Goal: Task Accomplishment & Management: Use online tool/utility

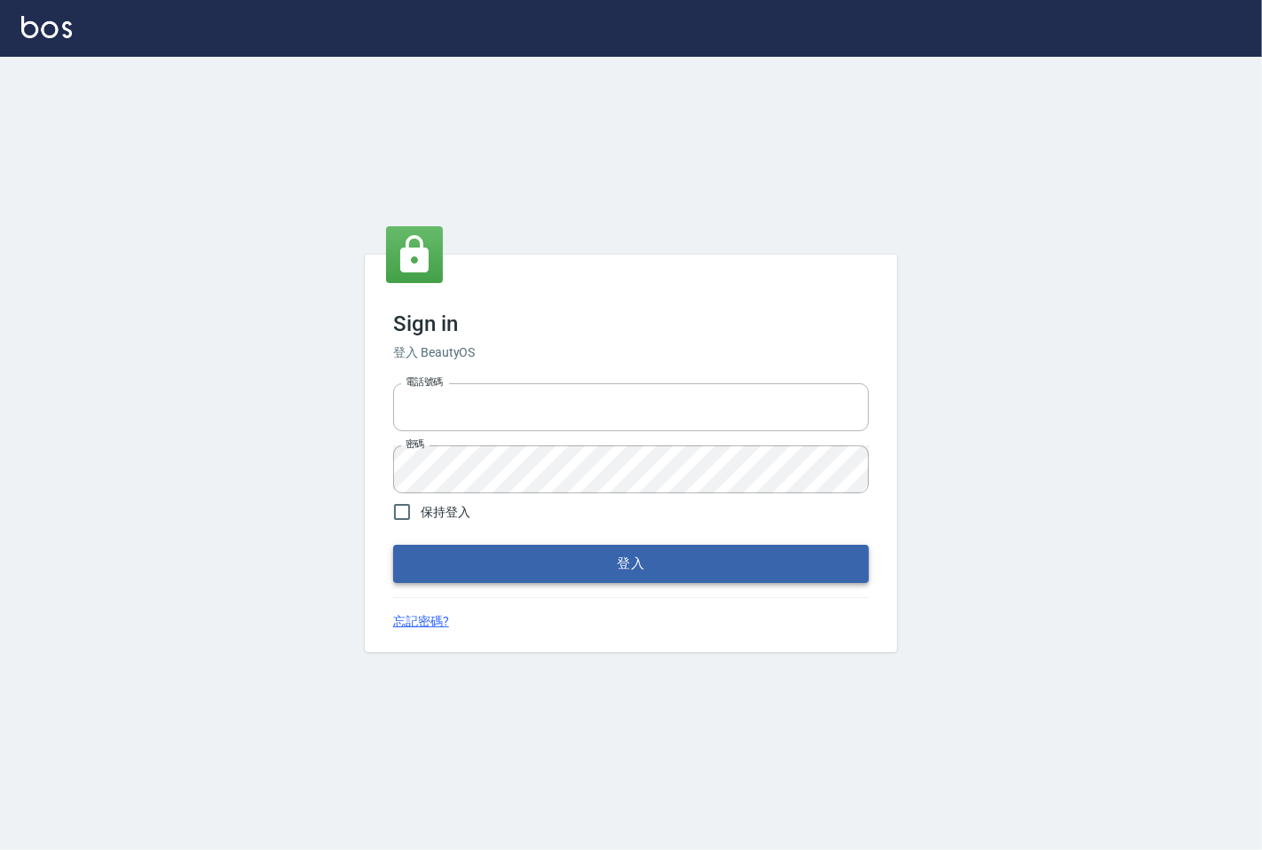
type input "25331148"
click at [602, 577] on button "登入" at bounding box center [631, 563] width 476 height 37
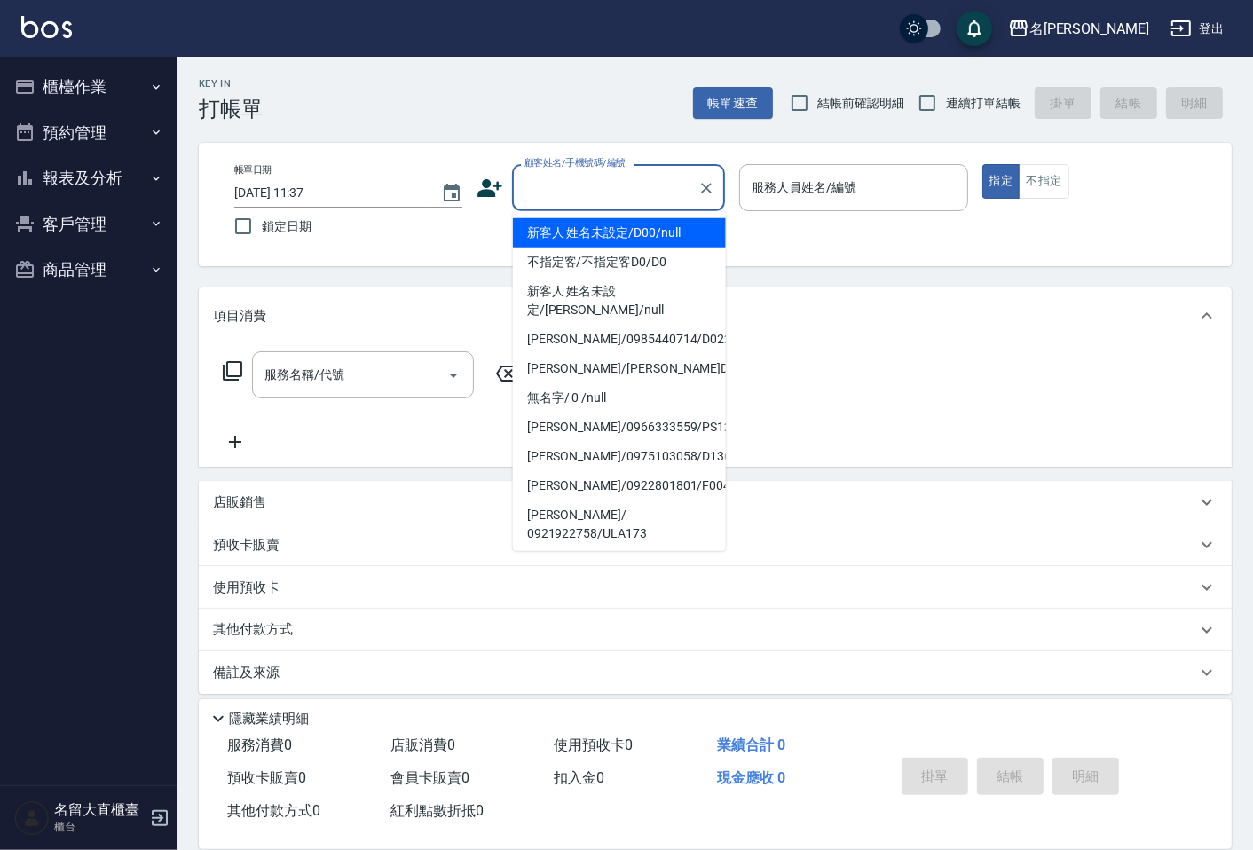
click at [616, 201] on input "顧客姓名/手機號碼/編號" at bounding box center [605, 187] width 170 height 31
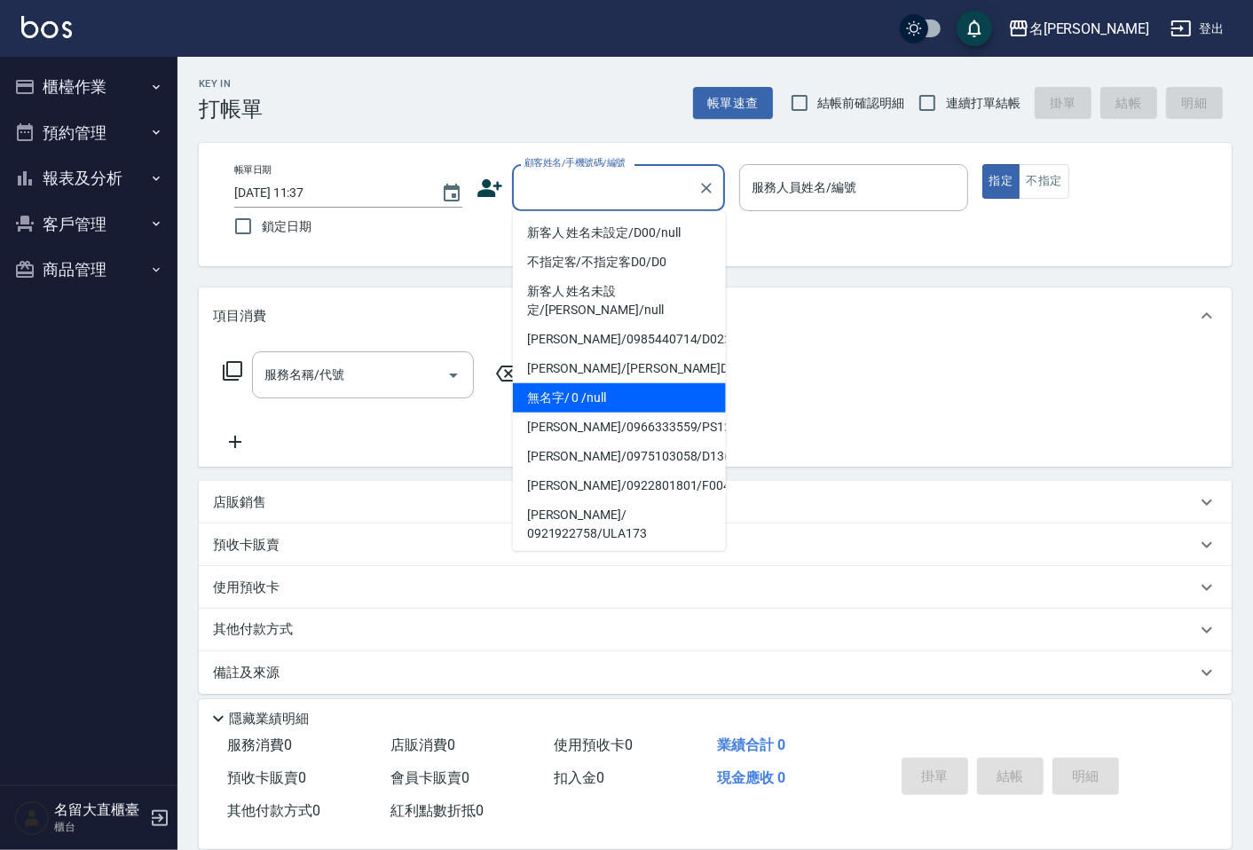
click at [648, 389] on li "無名字/ 0 /null" at bounding box center [619, 397] width 213 height 29
type input "無名字/ 0 /null"
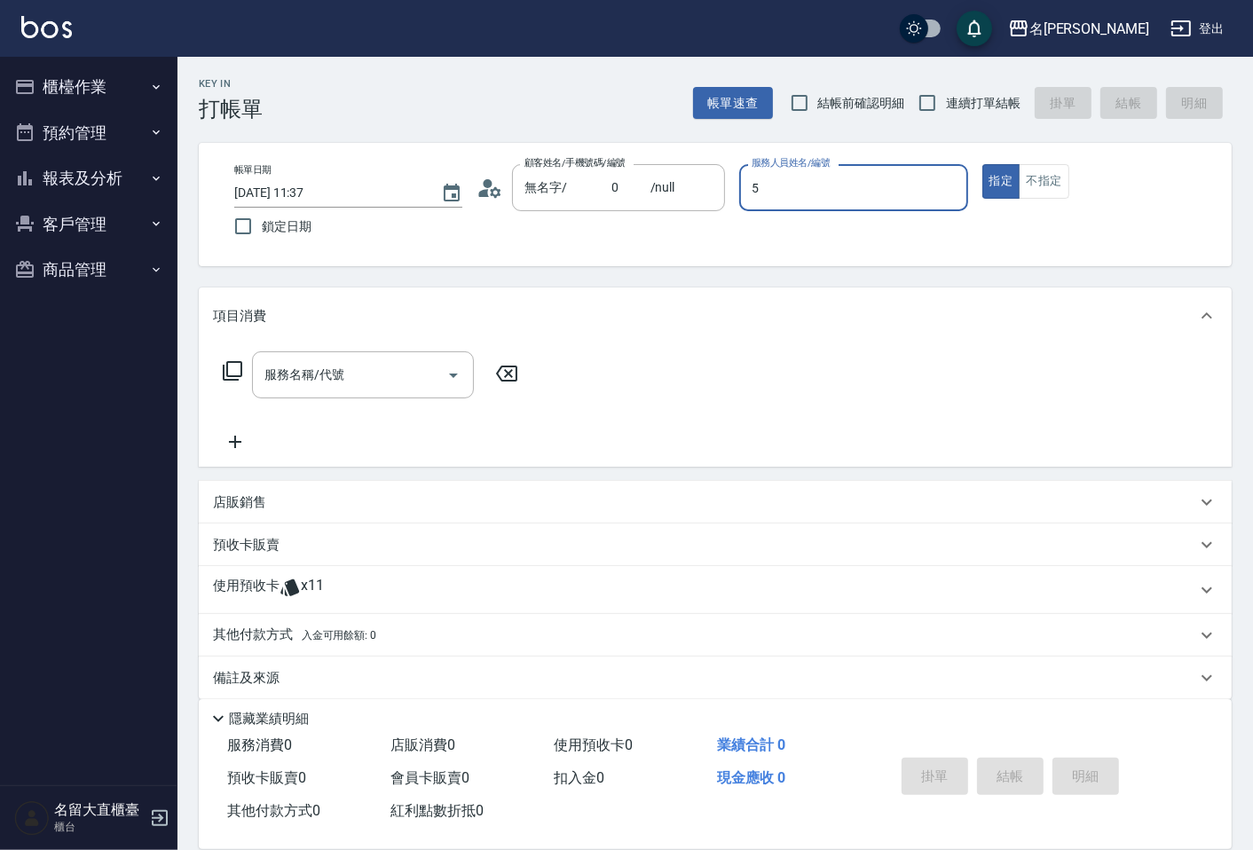
type input "Reese-5"
type button "true"
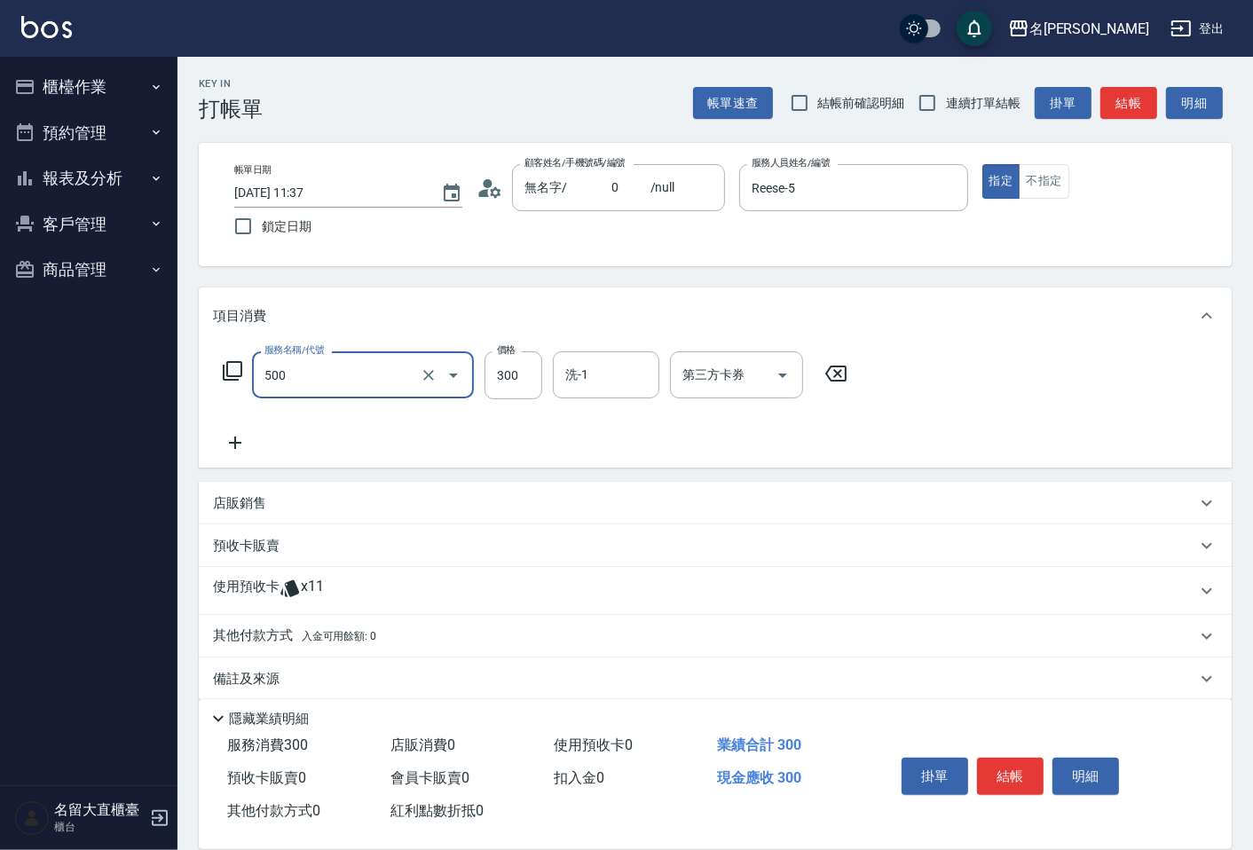
type input "洗髮(500)"
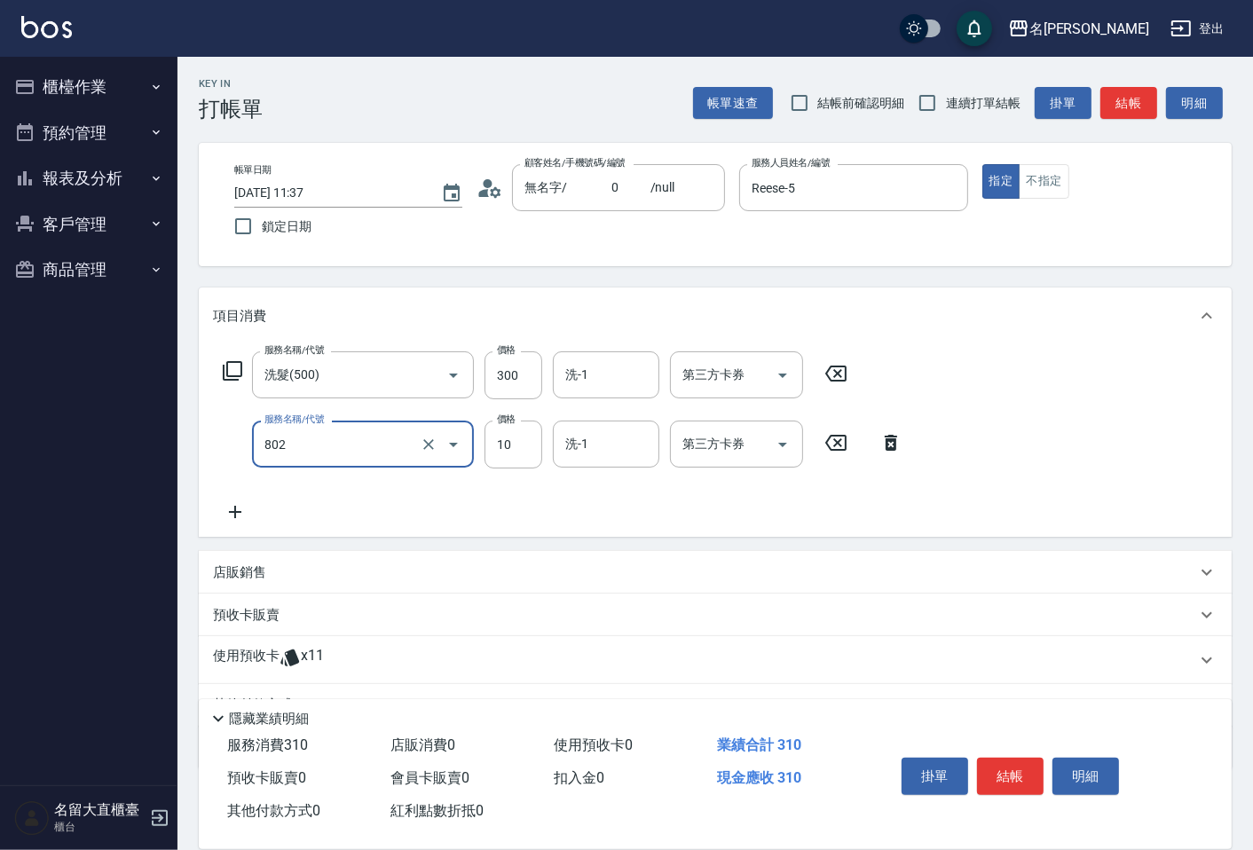
type input "[PERSON_NAME](802)"
type input "20"
click at [939, 110] on input "連續打單結帳" at bounding box center [927, 102] width 37 height 37
checkbox input "true"
click at [1136, 102] on button "結帳" at bounding box center [1129, 103] width 57 height 33
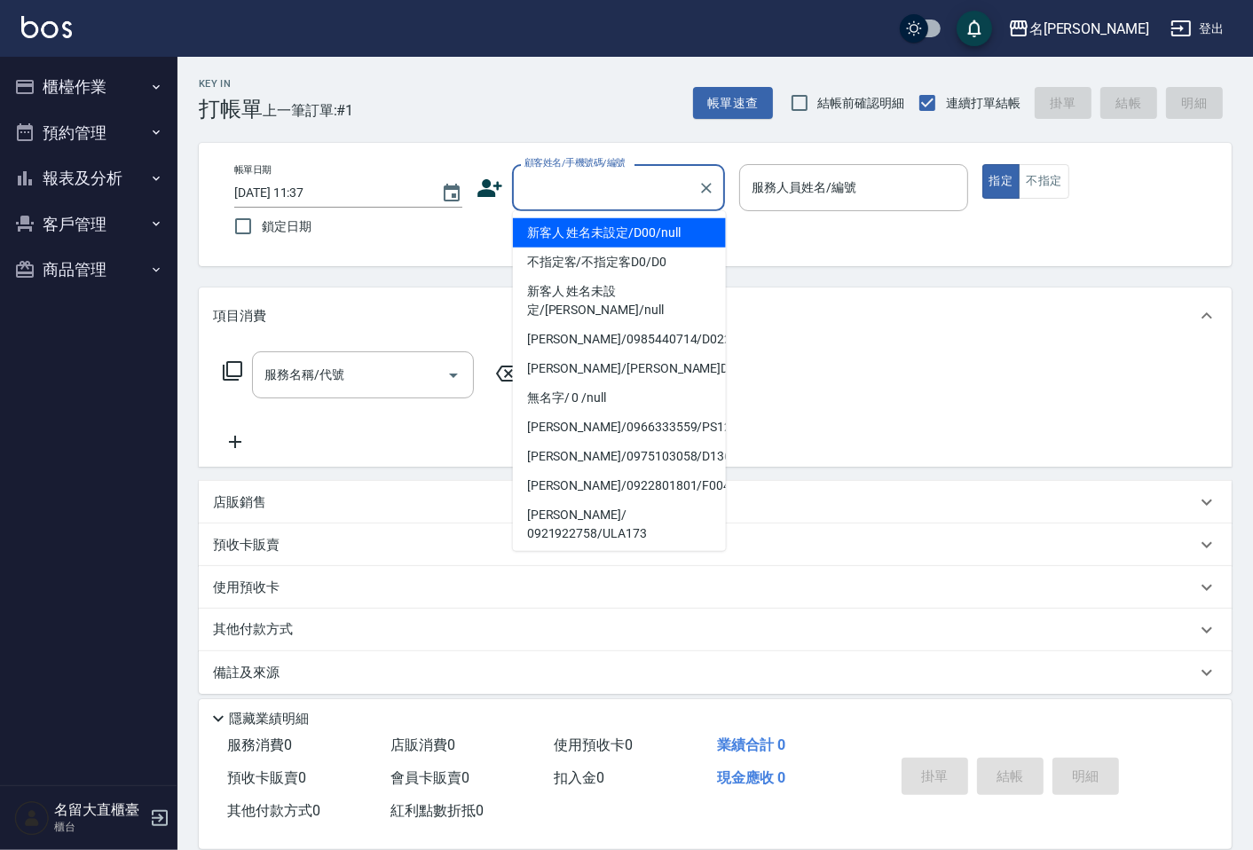
click at [664, 184] on input "顧客姓名/手機號碼/編號" at bounding box center [605, 187] width 170 height 31
click at [657, 232] on li "新客人 姓名未設定/D00/null" at bounding box center [619, 232] width 213 height 29
type input "新客人 姓名未設定/D00/null"
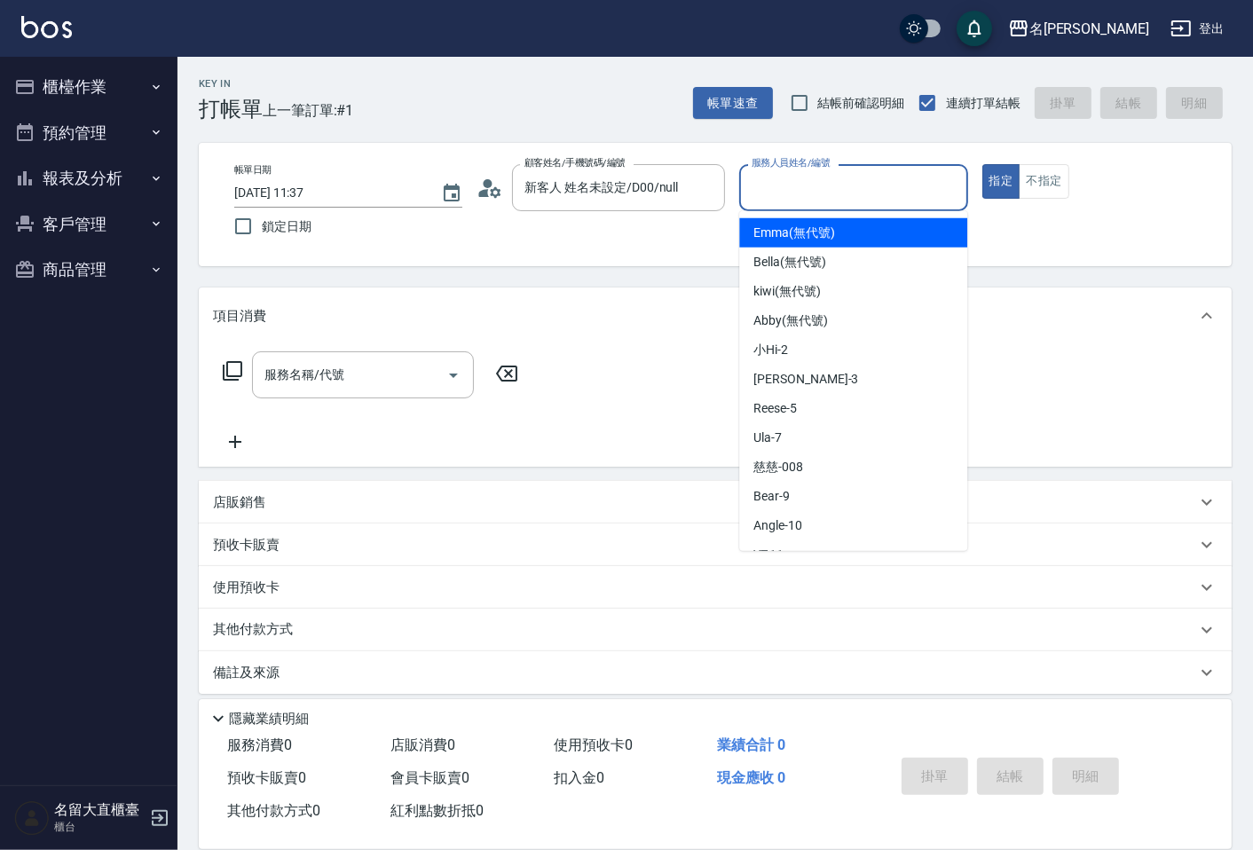
click at [772, 184] on input "服務人員姓名/編號" at bounding box center [853, 187] width 212 height 31
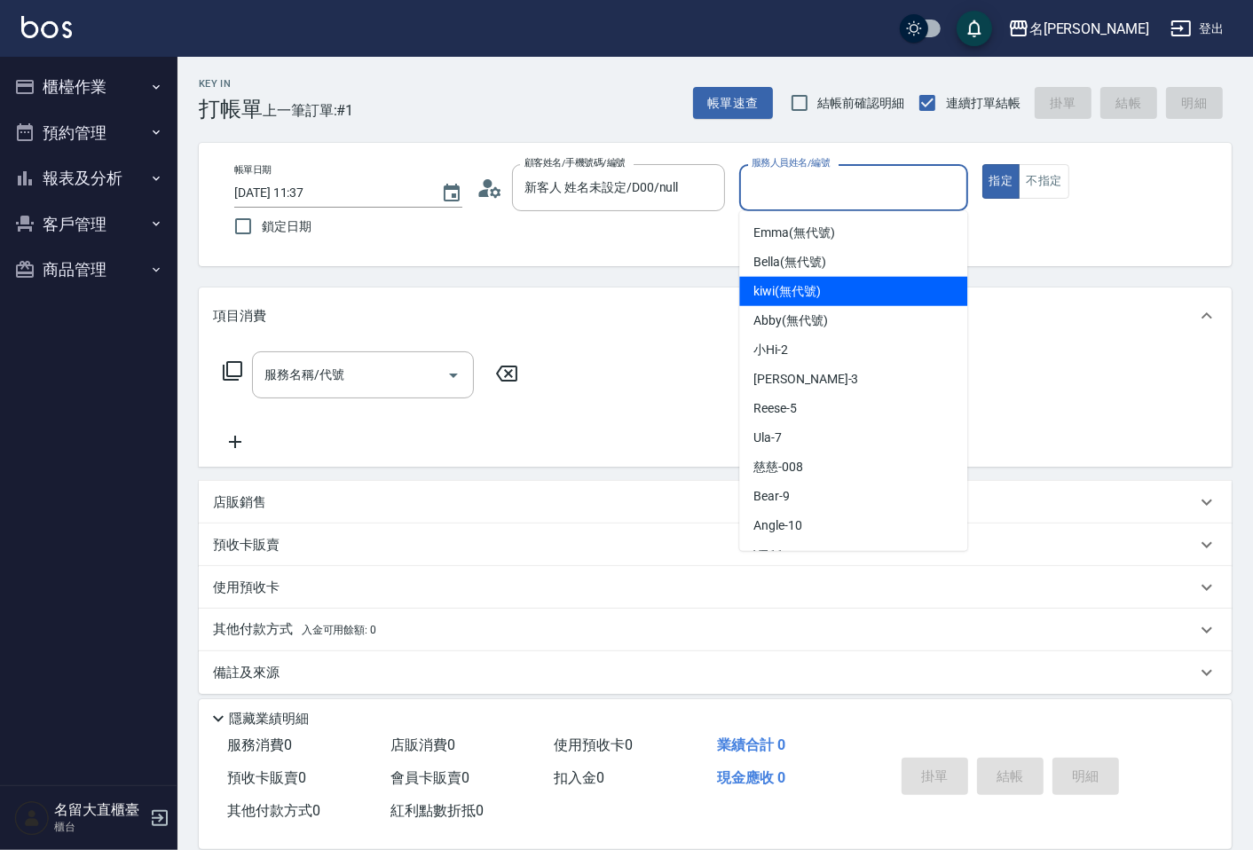
scroll to position [197, 0]
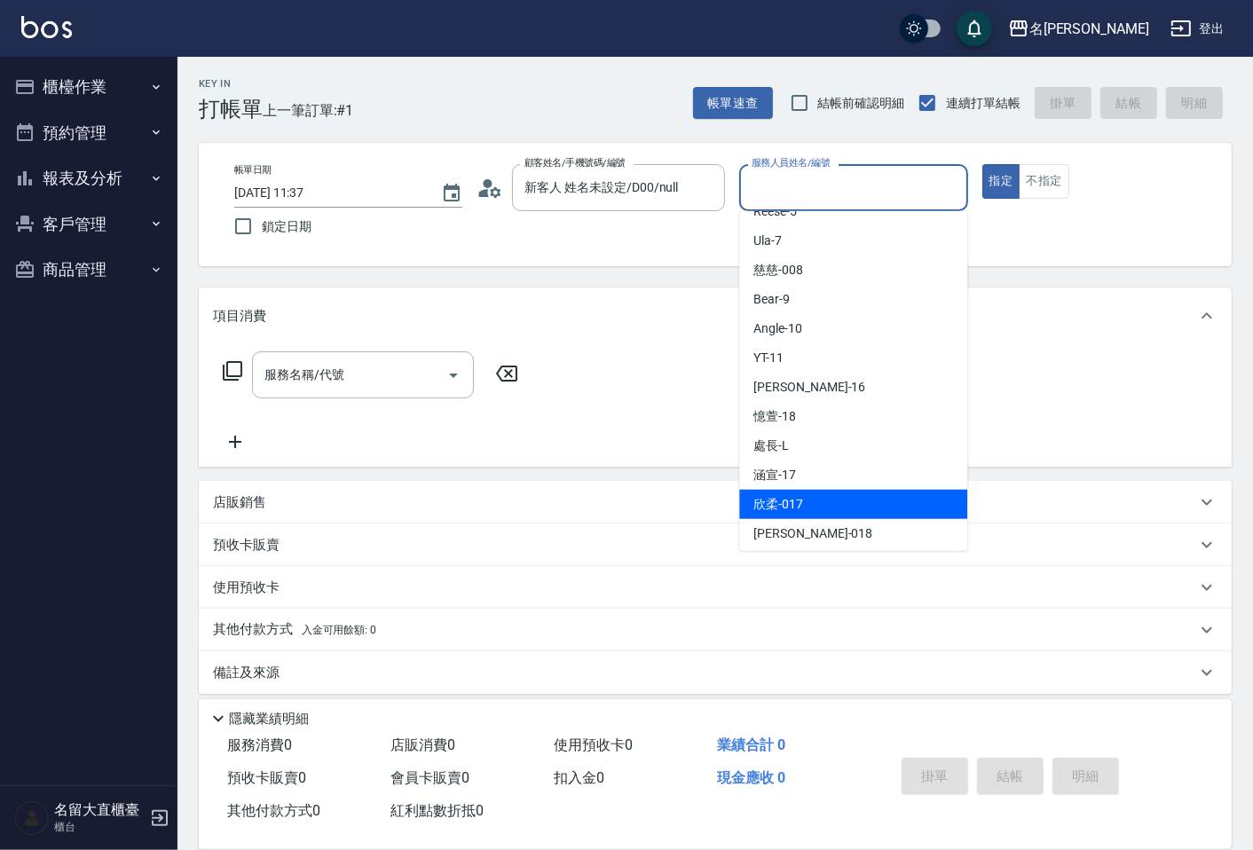
click at [794, 495] on span "欣柔 -017" at bounding box center [779, 504] width 50 height 19
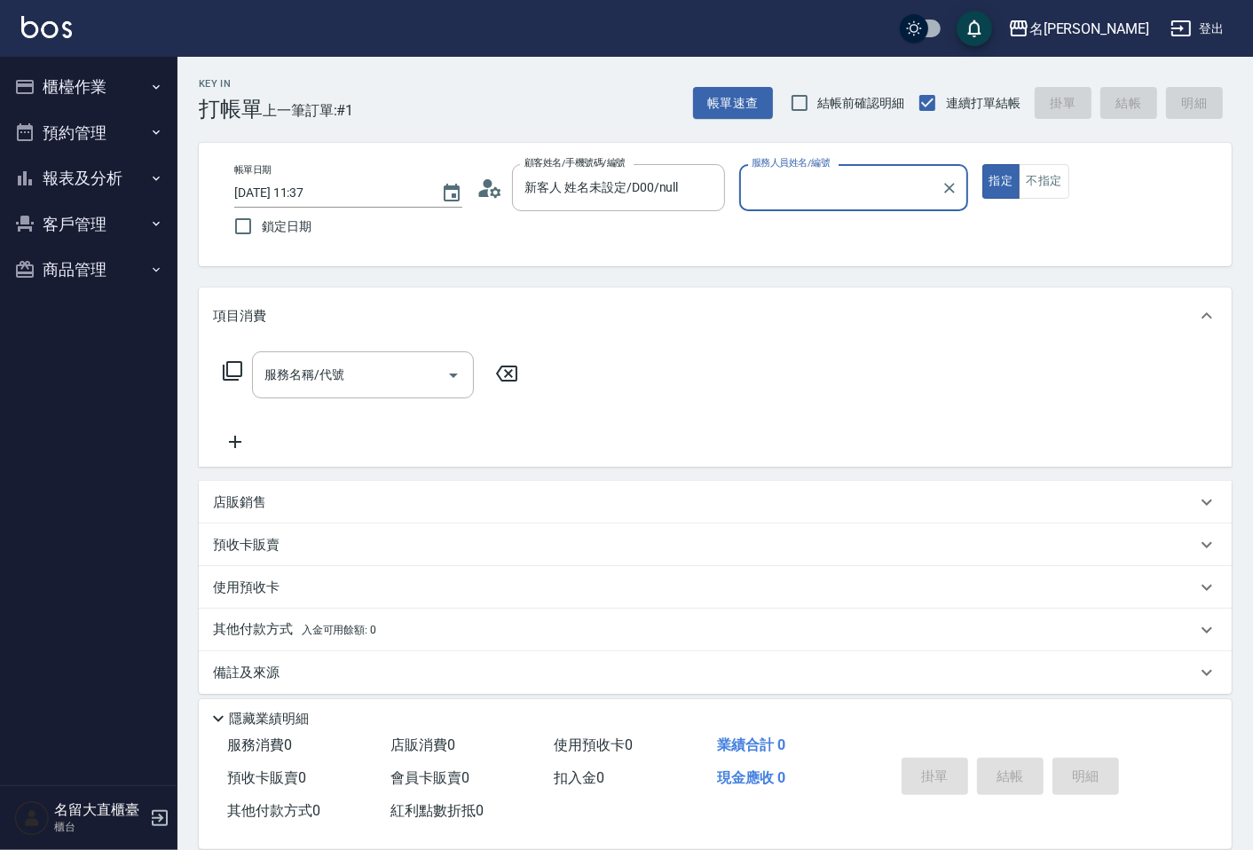
type input "欣柔-017"
click at [1022, 179] on button "不指定" at bounding box center [1044, 181] width 50 height 35
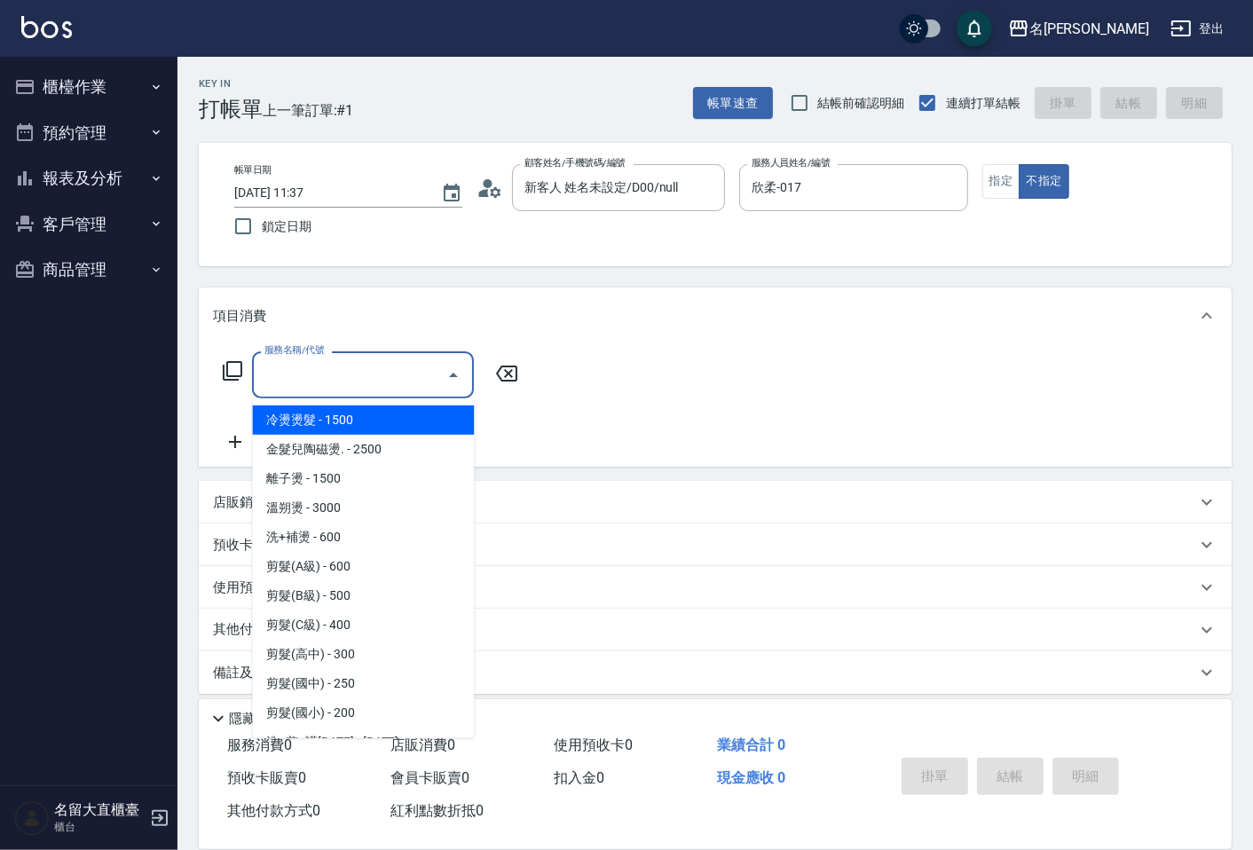
click at [438, 370] on input "服務名稱/代號" at bounding box center [349, 374] width 179 height 31
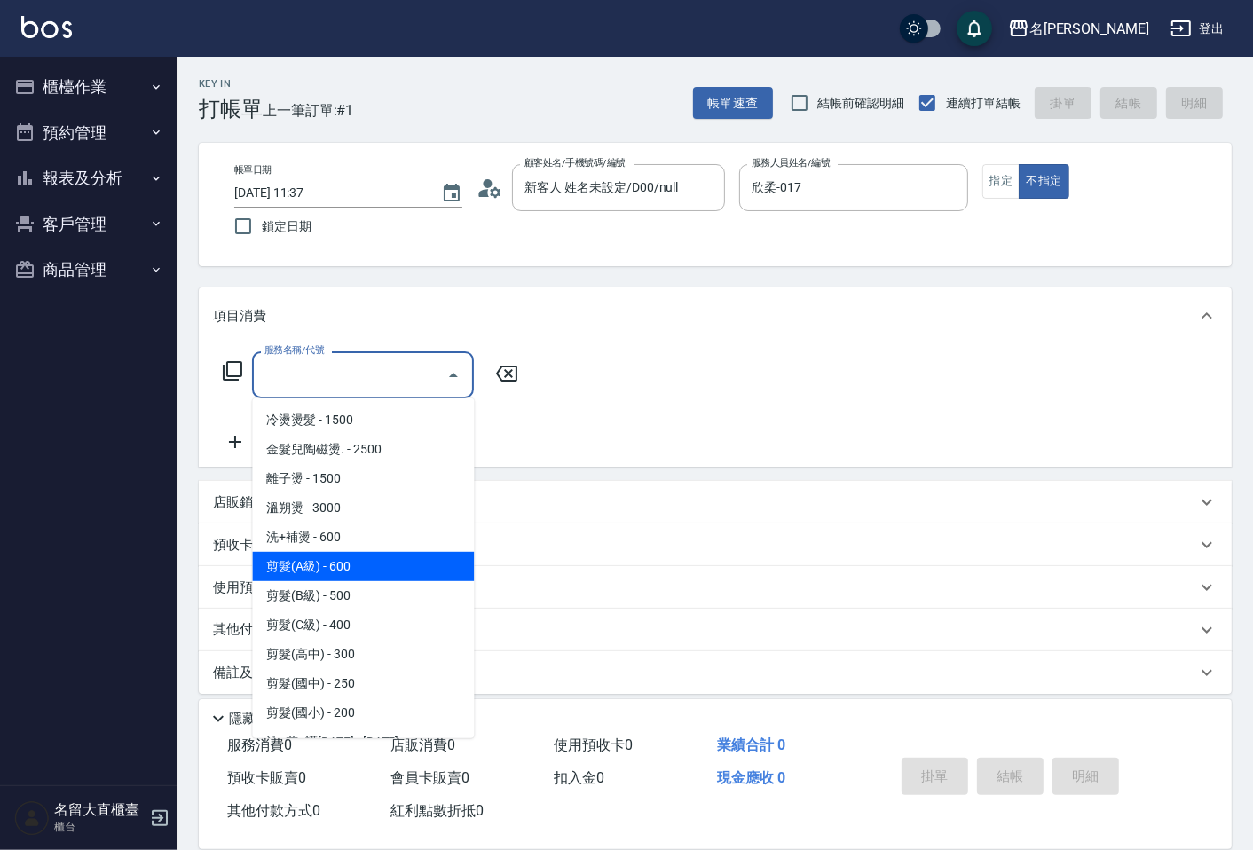
click at [373, 556] on span "剪髮(A級) - 600" at bounding box center [363, 566] width 222 height 29
type input "剪髮(A級)(301)"
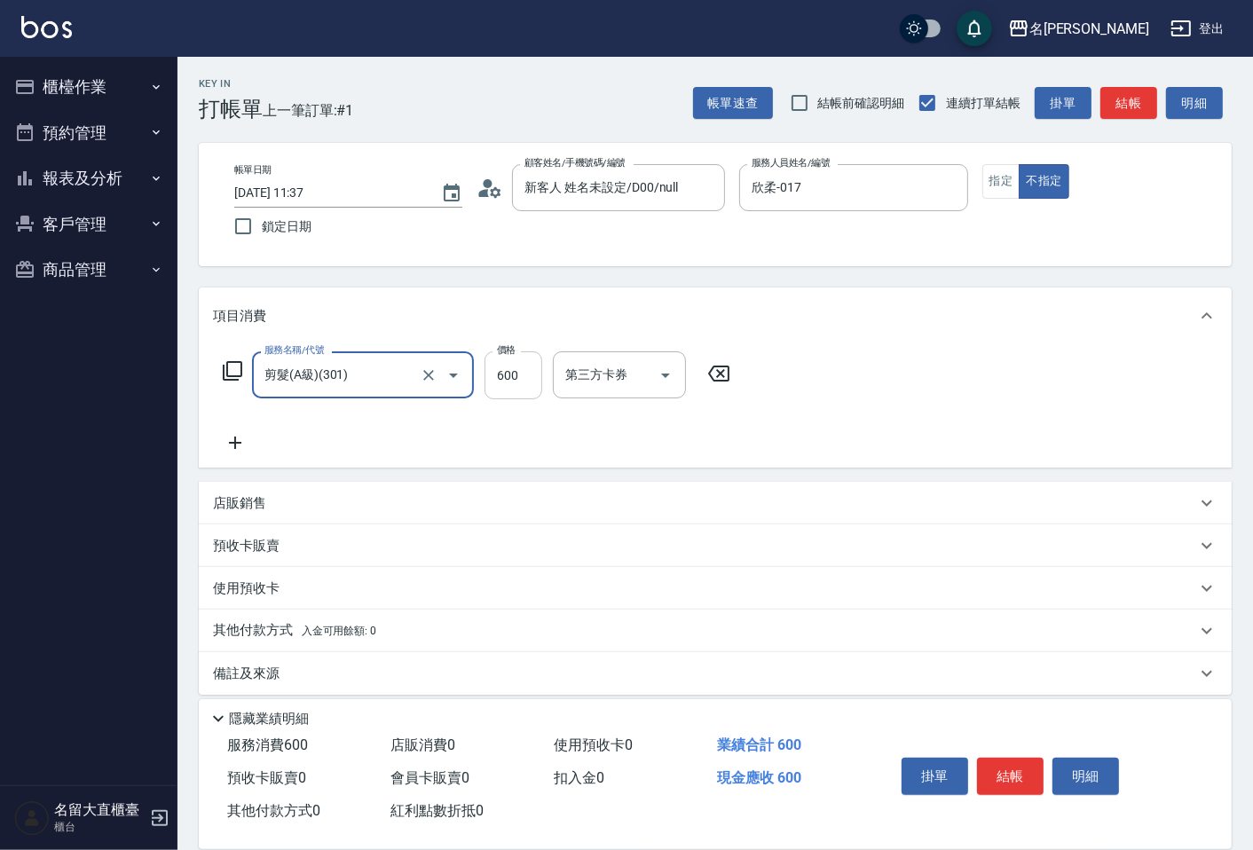
click at [506, 368] on input "600" at bounding box center [514, 375] width 58 height 48
type input "200"
click at [990, 769] on button "結帳" at bounding box center [1010, 776] width 67 height 37
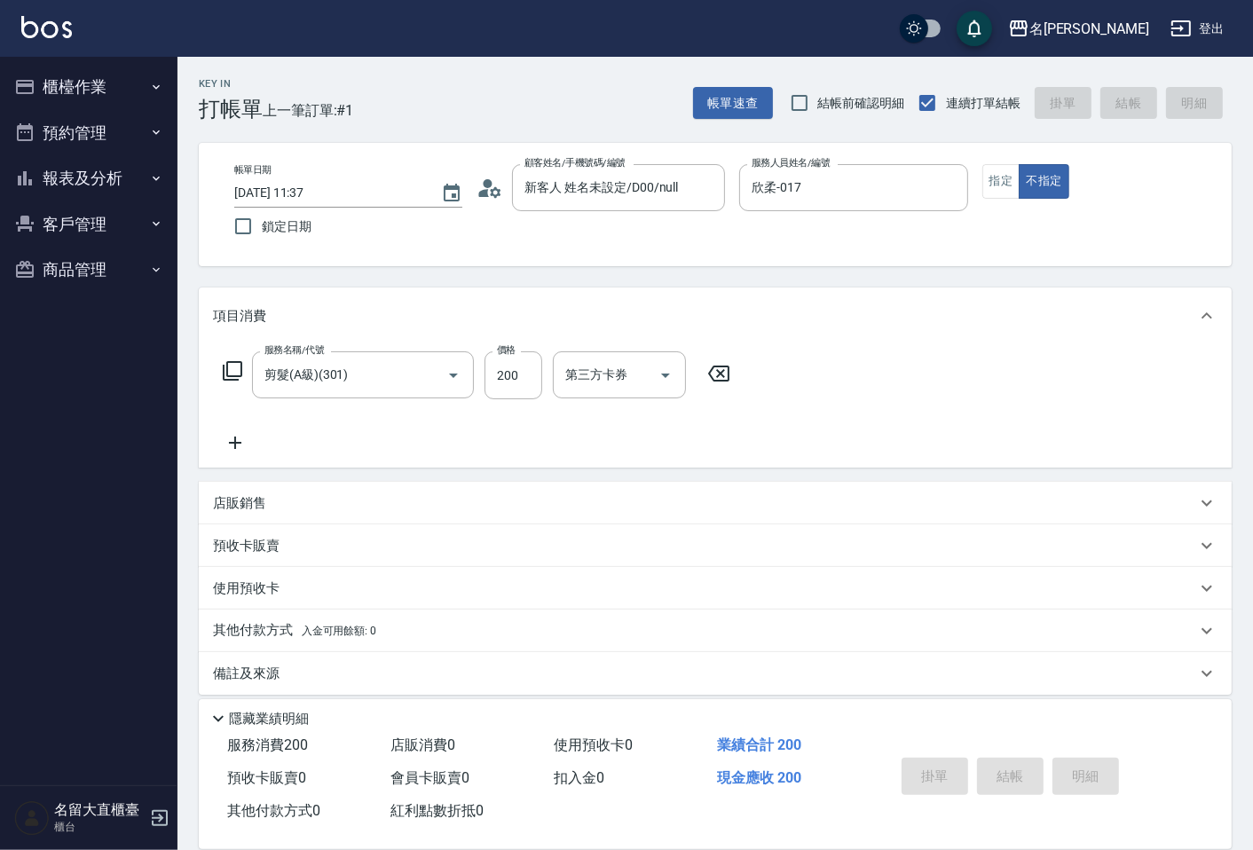
type input "[DATE] 11:52"
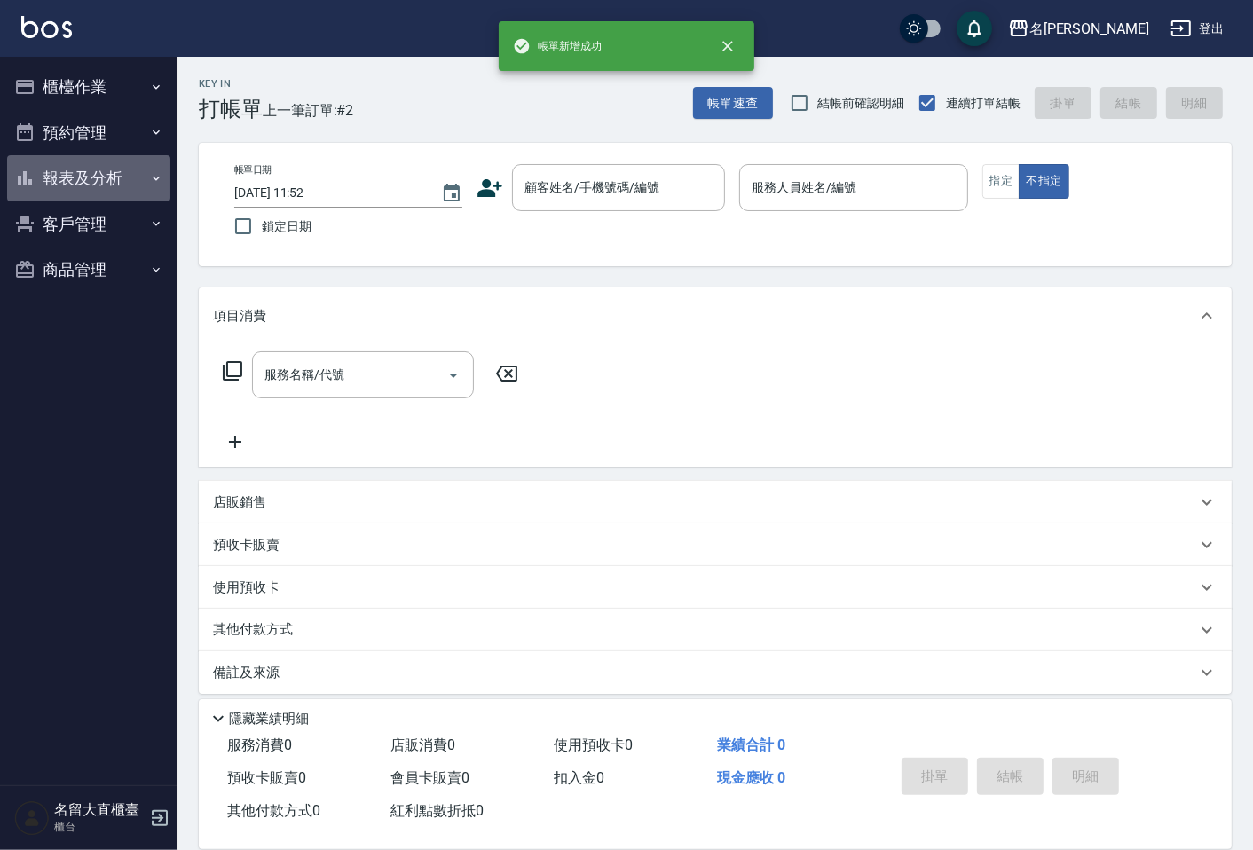
click at [85, 184] on button "報表及分析" at bounding box center [88, 178] width 163 height 46
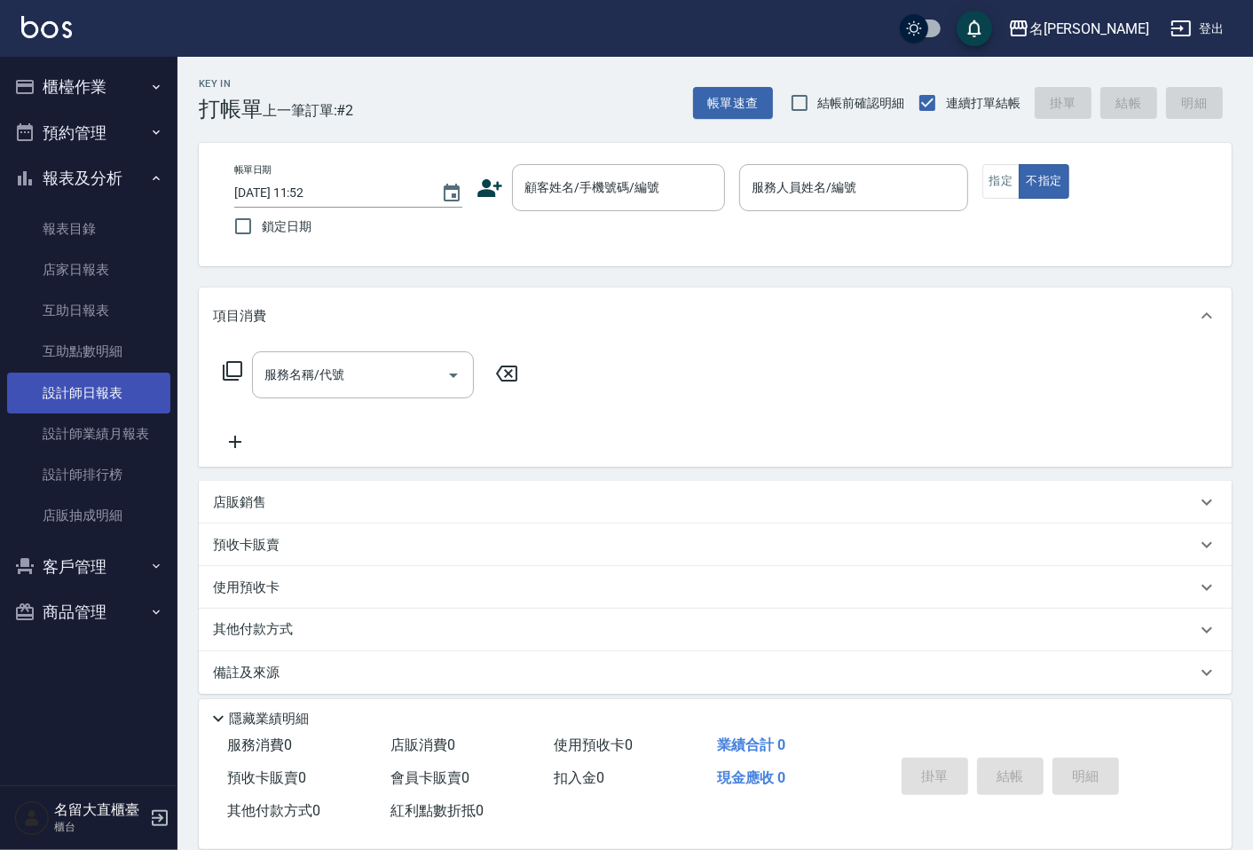
click at [92, 387] on link "設計師日報表" at bounding box center [88, 393] width 163 height 41
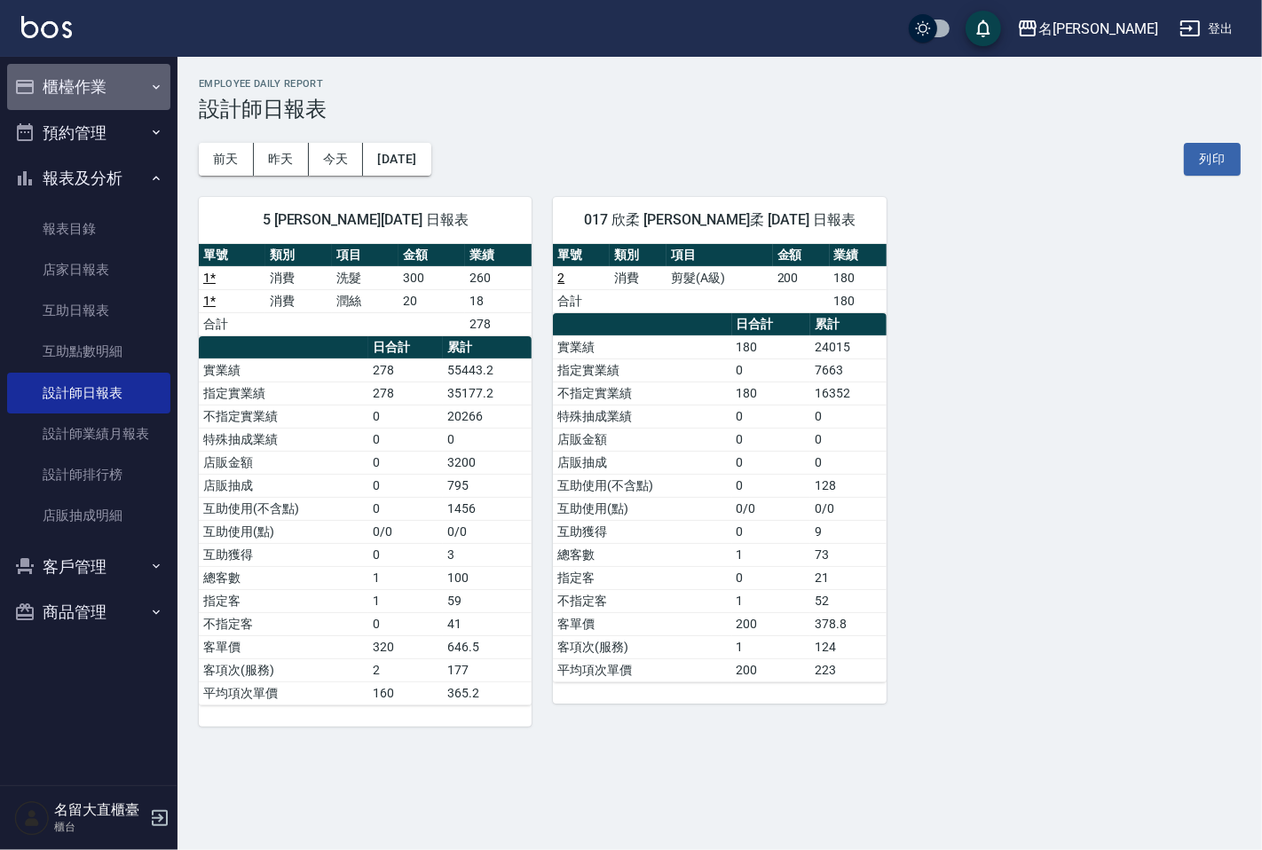
click at [75, 84] on button "櫃檯作業" at bounding box center [88, 87] width 163 height 46
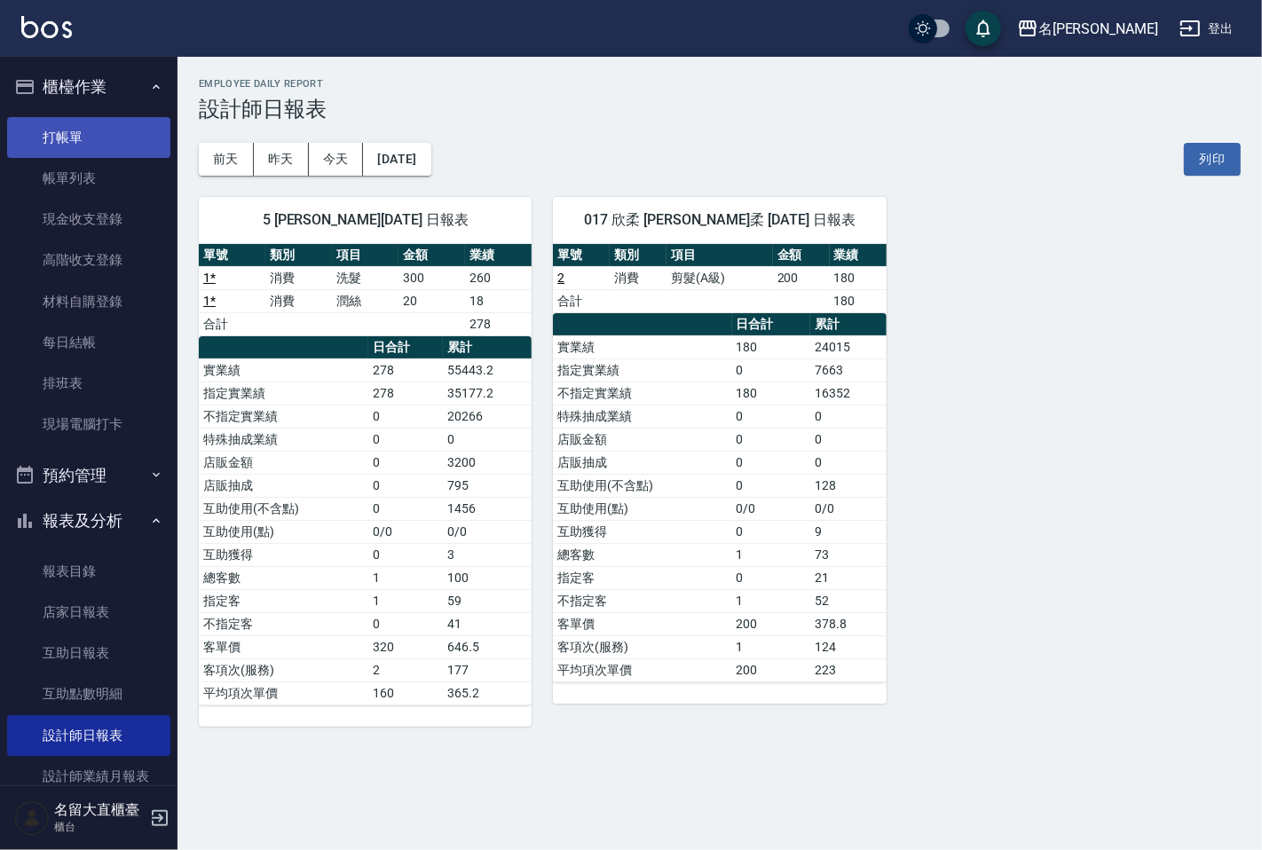
click at [84, 124] on link "打帳單" at bounding box center [88, 137] width 163 height 41
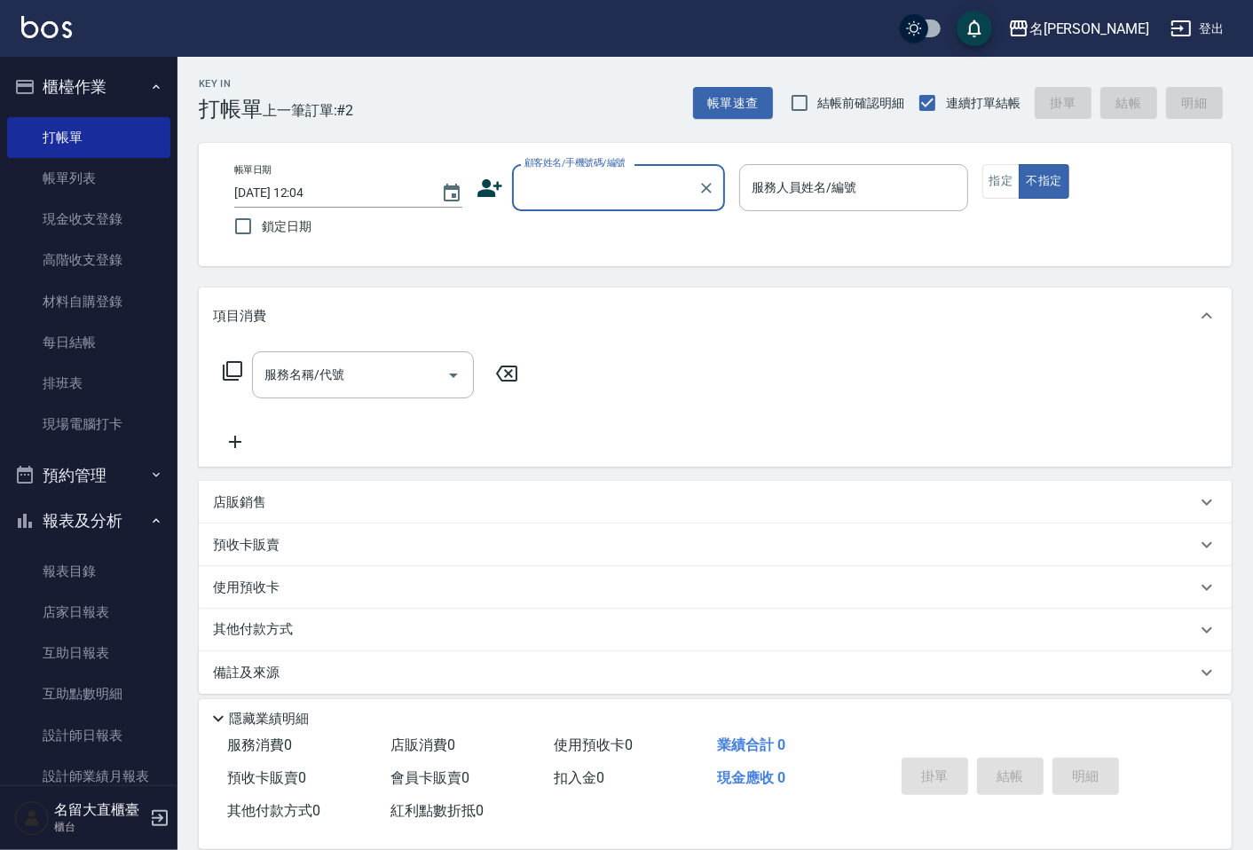
click at [610, 205] on div "顧客姓名/手機號碼/編號" at bounding box center [618, 187] width 213 height 47
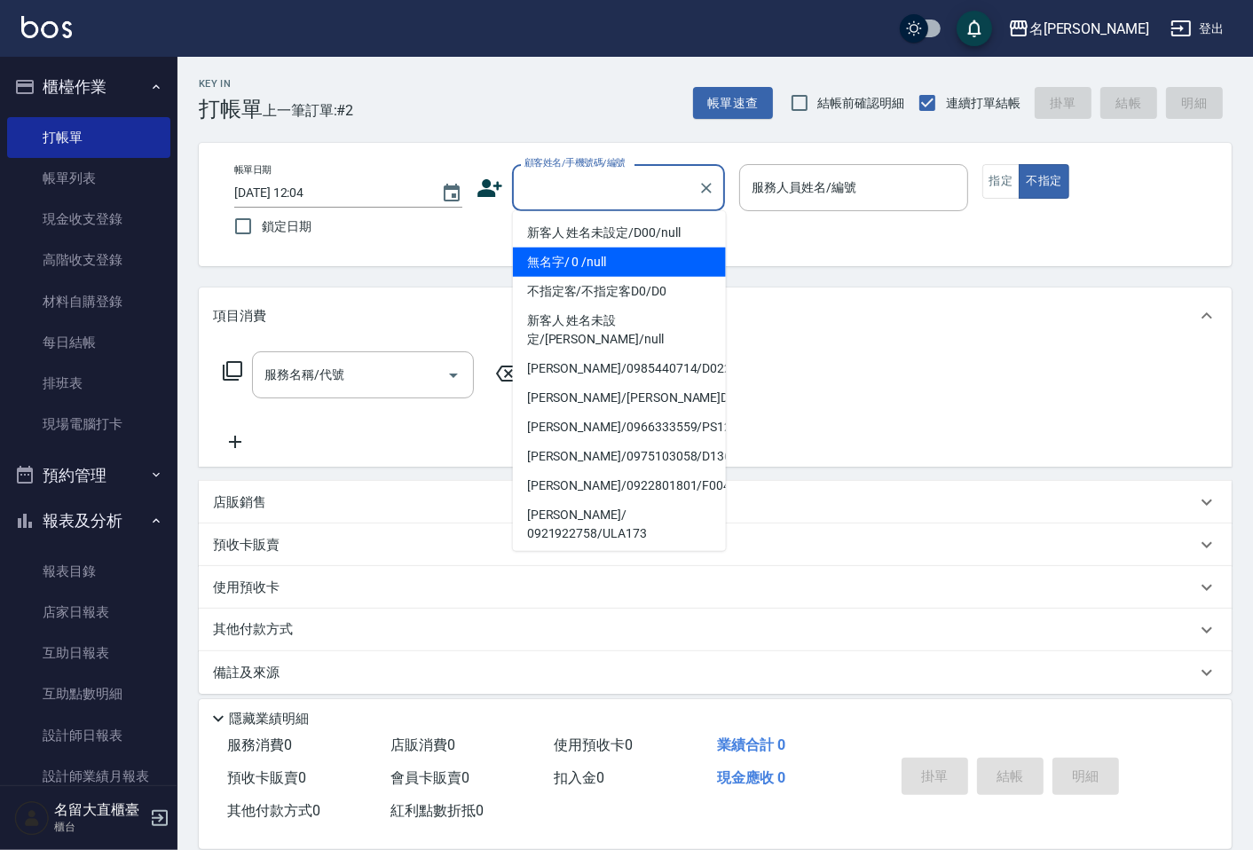
click at [618, 252] on li "無名字/ 0 /null" at bounding box center [619, 262] width 213 height 29
type input "無名字/ 0 /null"
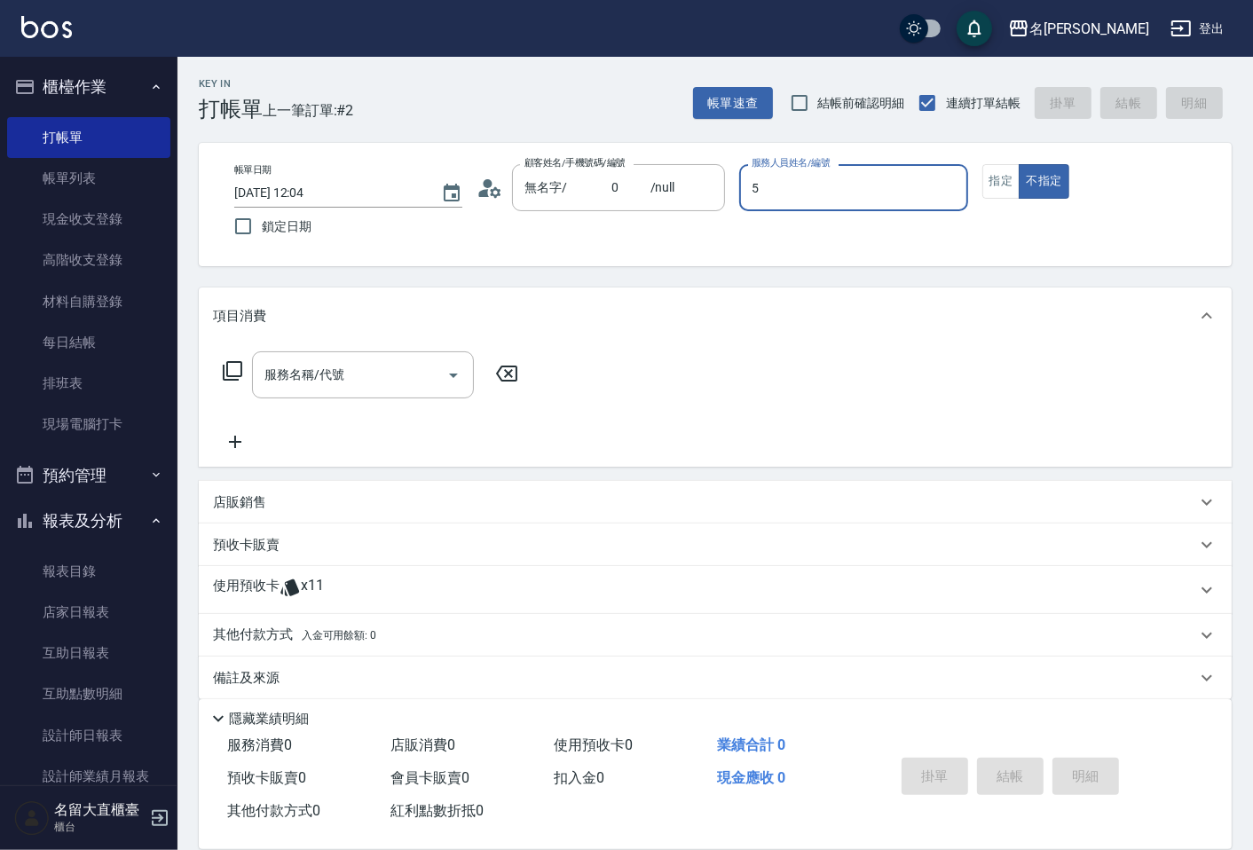
type input "Reese-5"
type button "false"
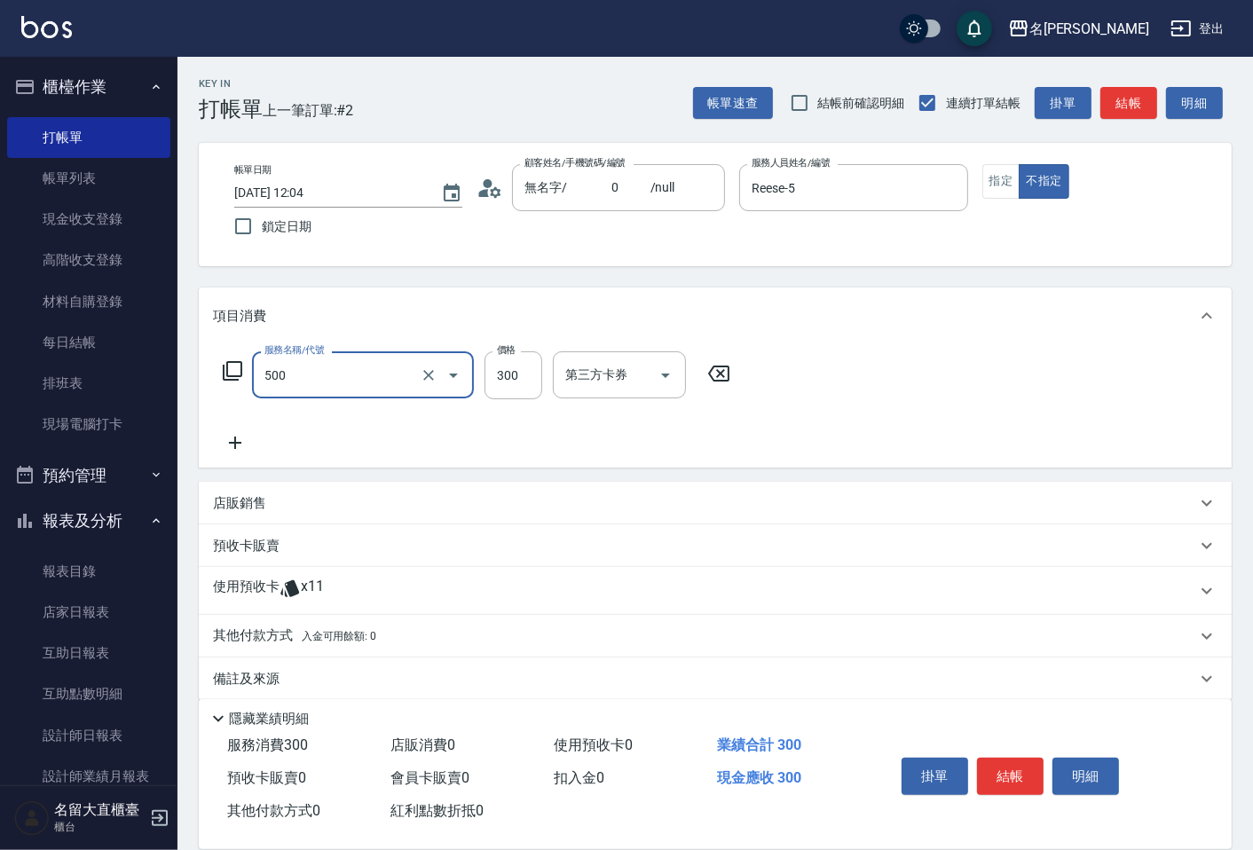
type input "洗髮(500)"
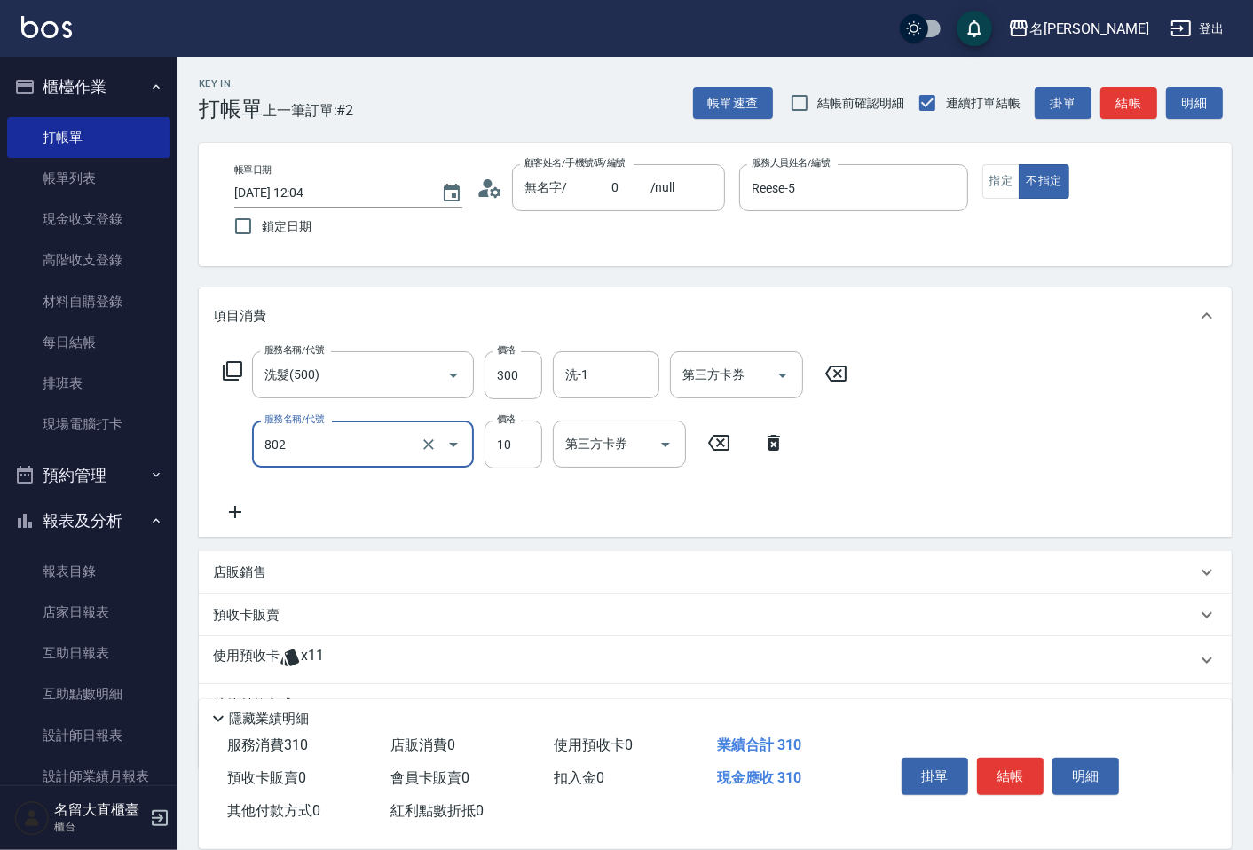
type input "[PERSON_NAME](802)"
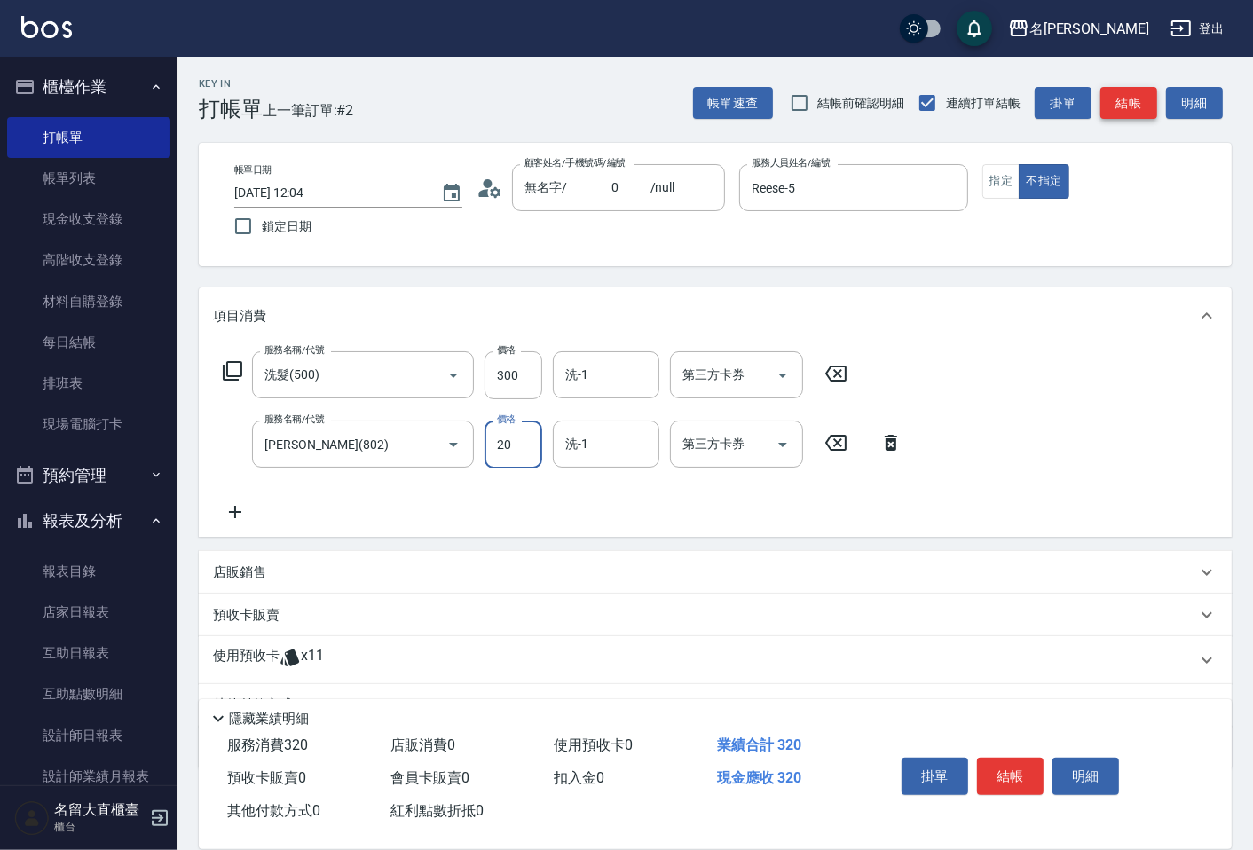
type input "20"
click at [1109, 95] on button "結帳" at bounding box center [1129, 103] width 57 height 33
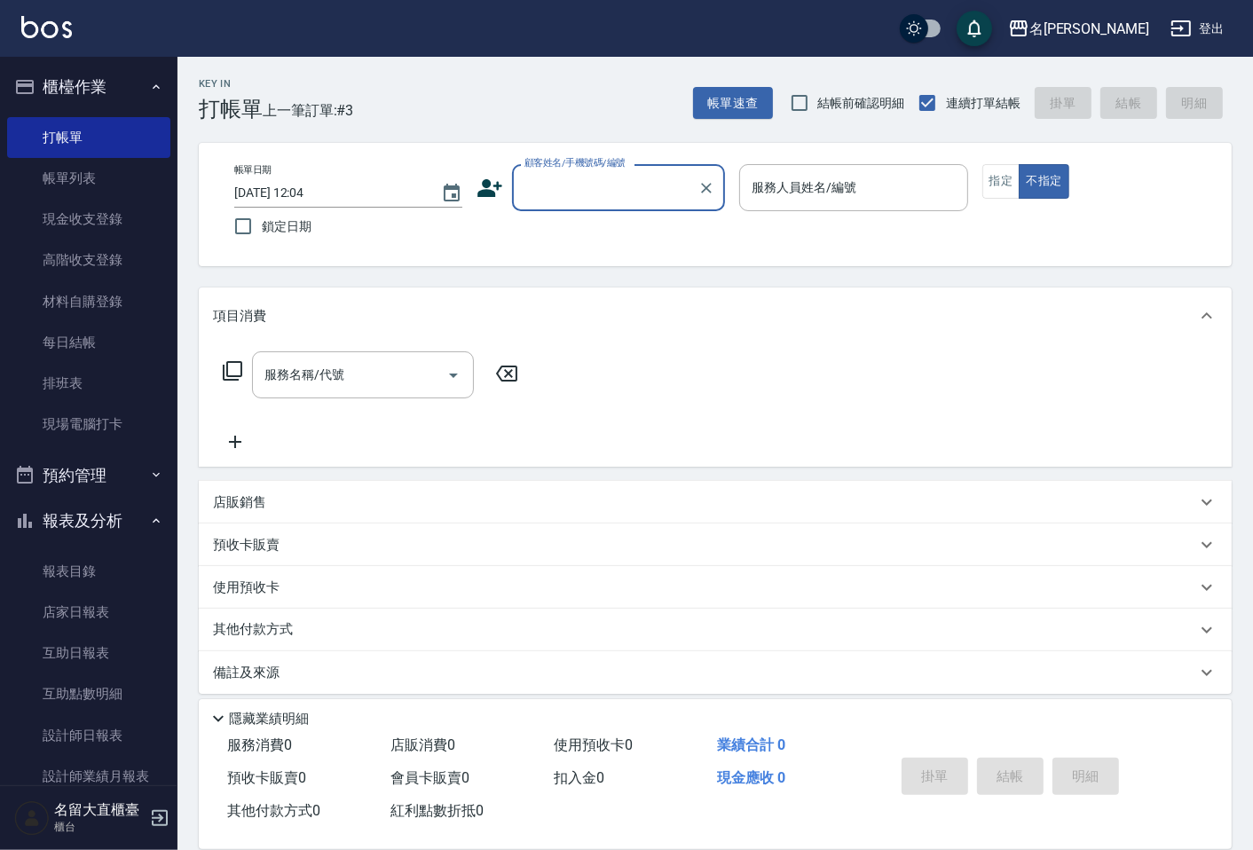
drag, startPoint x: 1109, startPoint y: 95, endPoint x: 808, endPoint y: 31, distance: 308.4
click at [1101, 96] on div "帳單速查 結帳前確認明細 連續打單結帳 掛單 結帳 明細" at bounding box center [962, 102] width 539 height 37
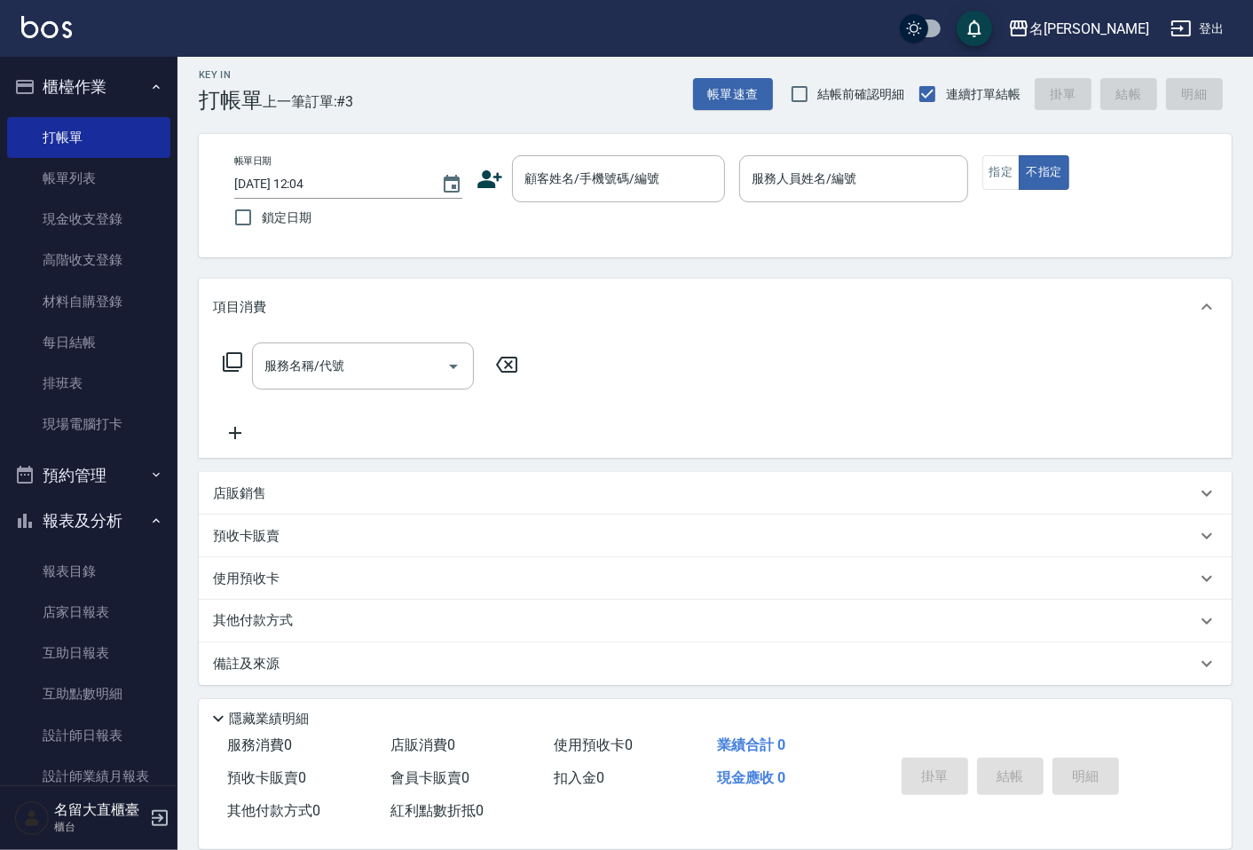
scroll to position [12, 0]
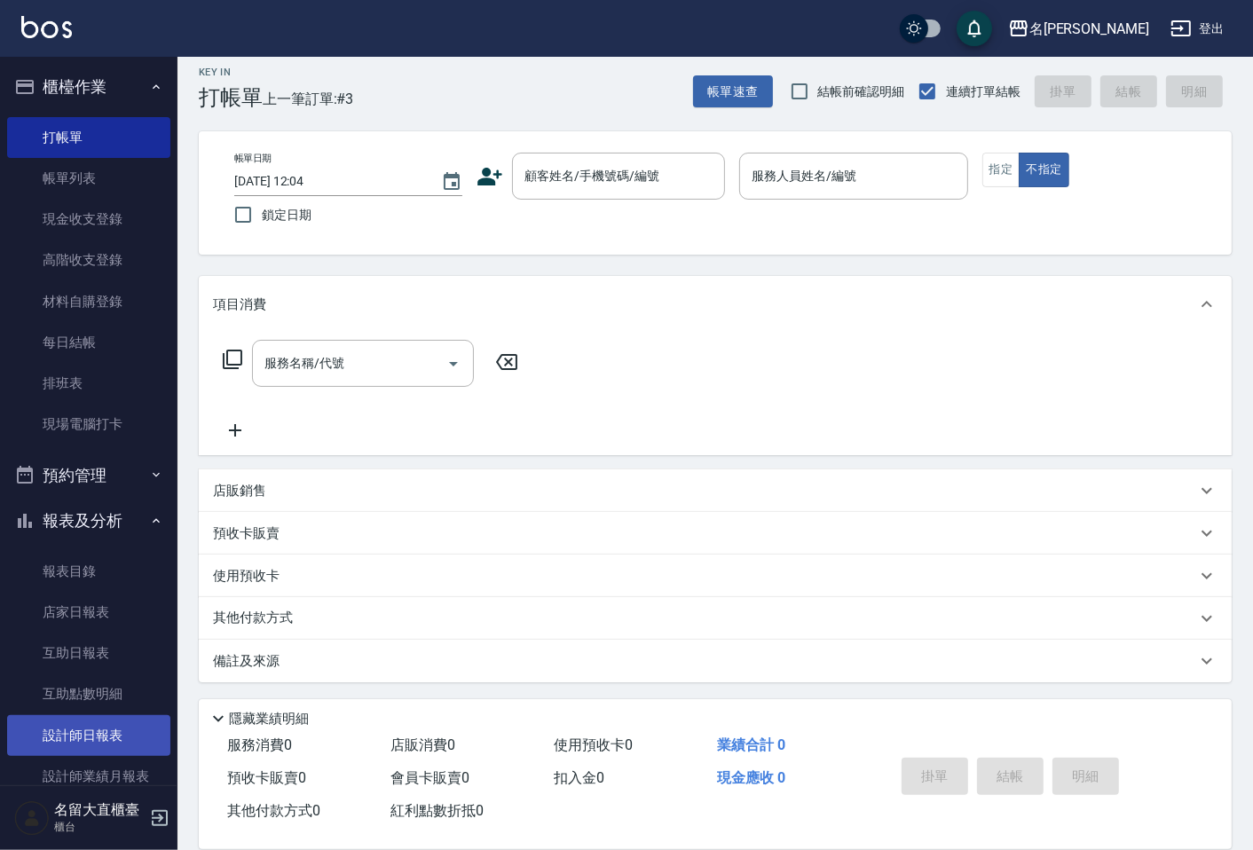
click at [74, 719] on link "設計師日報表" at bounding box center [88, 735] width 163 height 41
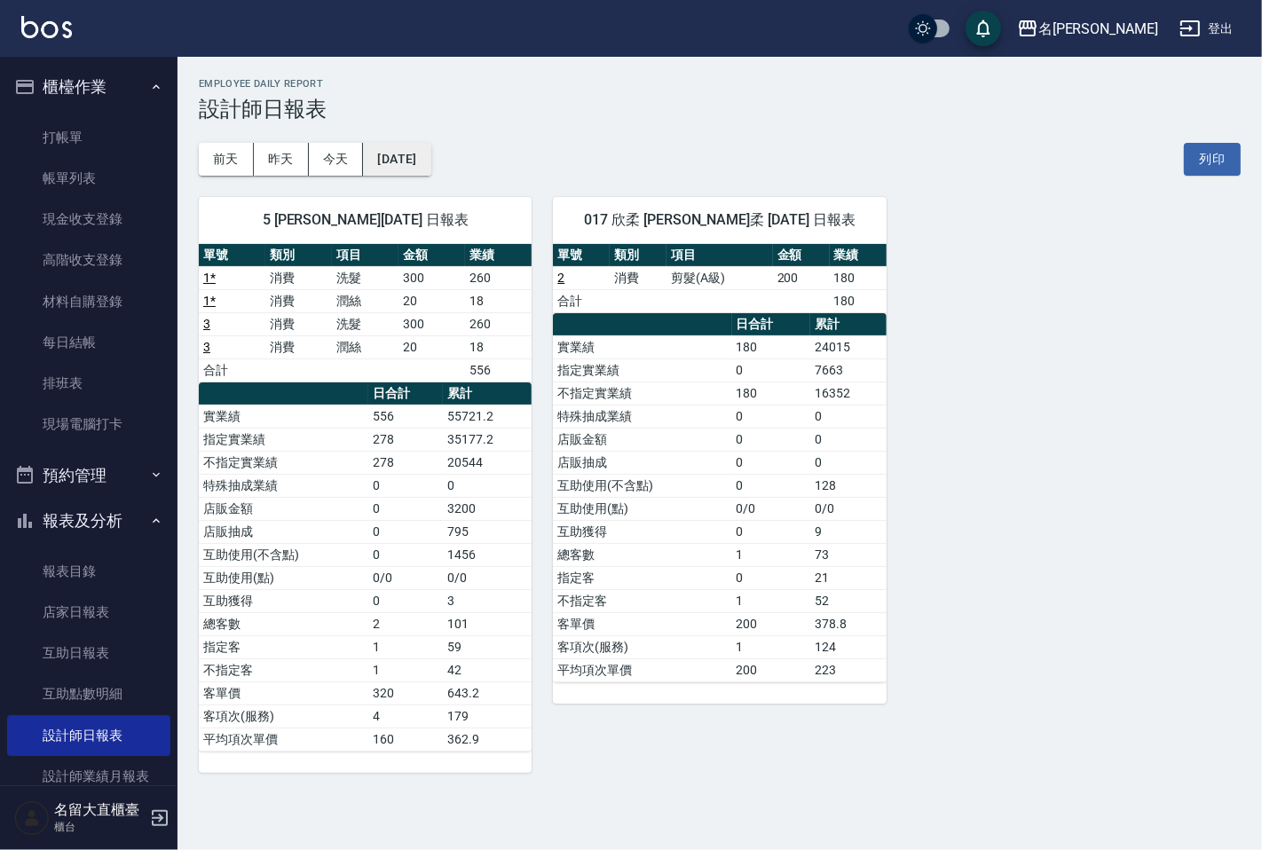
click at [430, 164] on button "[DATE]" at bounding box center [396, 159] width 67 height 33
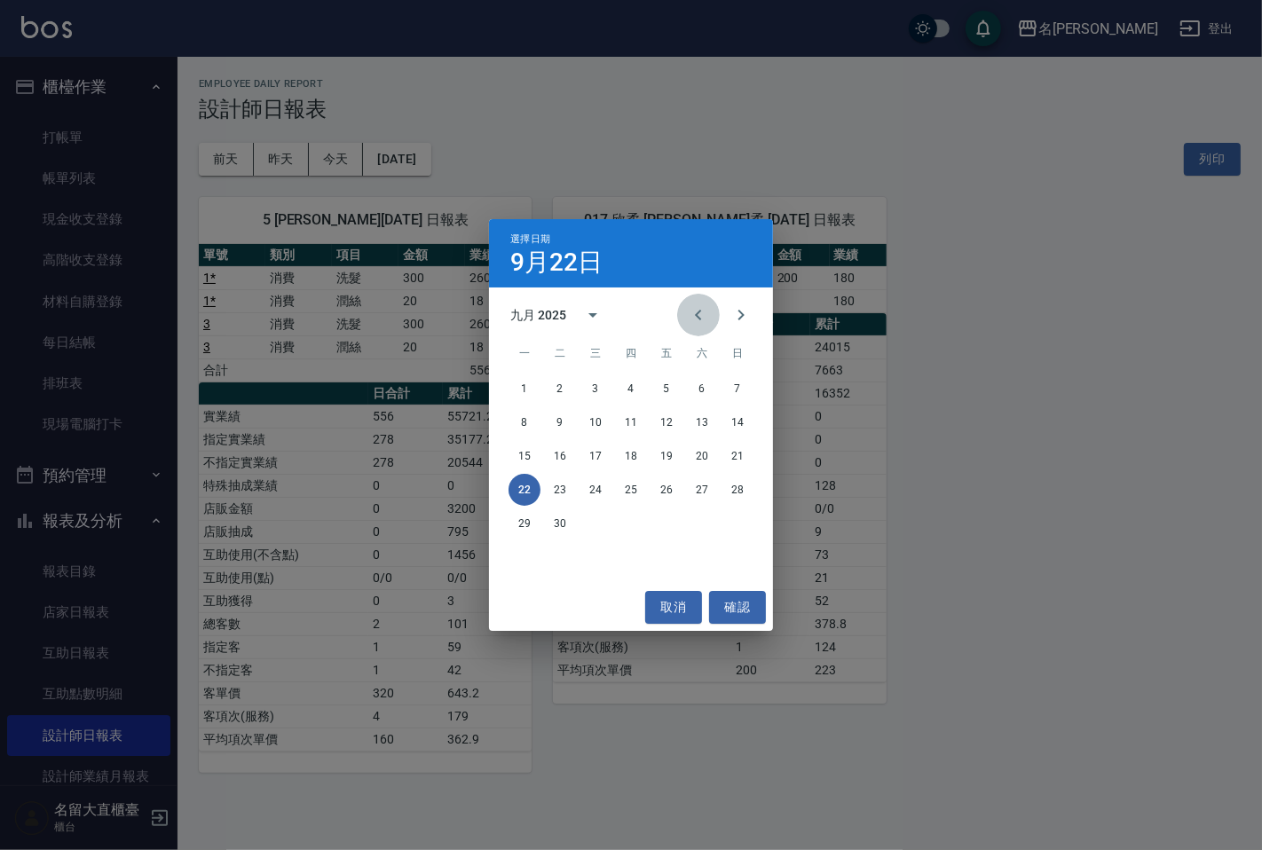
click at [681, 314] on button "Previous month" at bounding box center [698, 315] width 43 height 43
click at [671, 493] on button "22" at bounding box center [667, 490] width 32 height 32
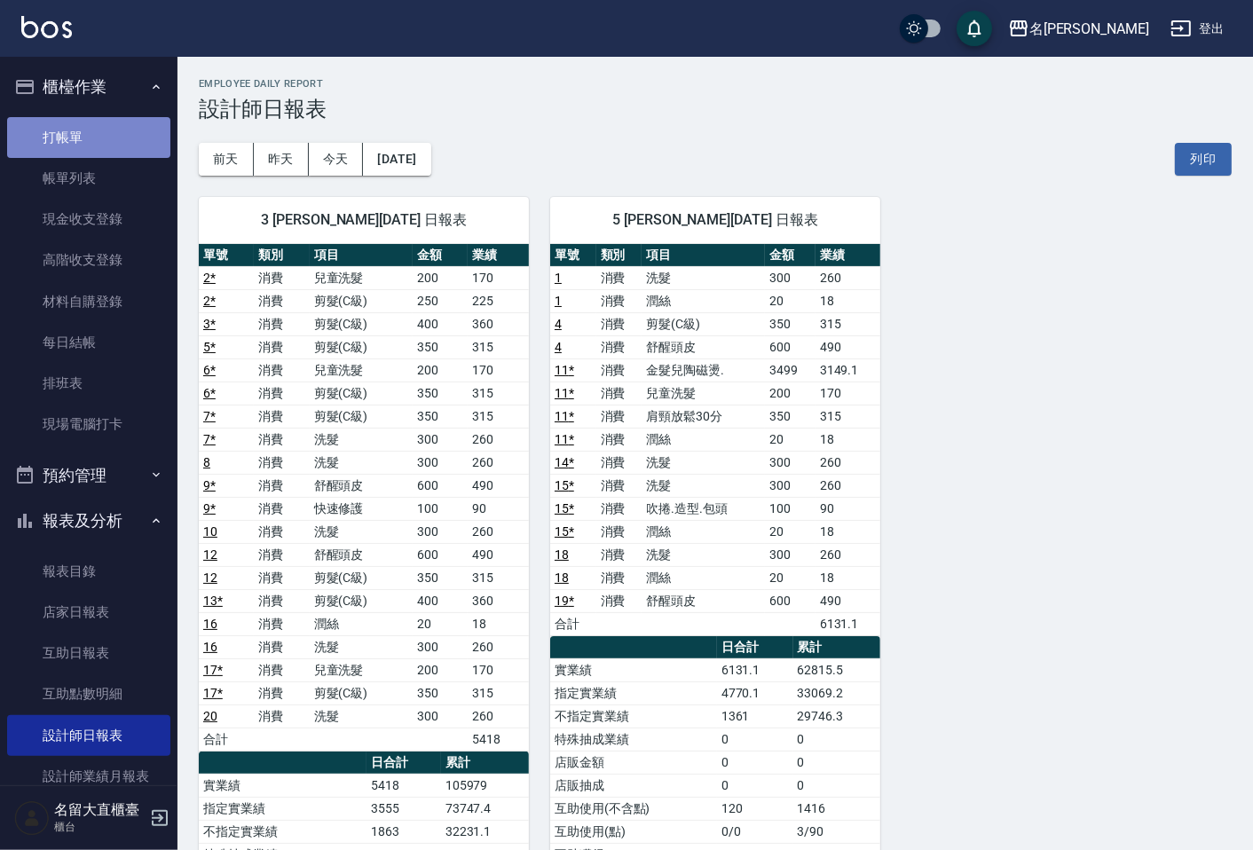
click at [122, 148] on link "打帳單" at bounding box center [88, 137] width 163 height 41
